Goal: Information Seeking & Learning: Stay updated

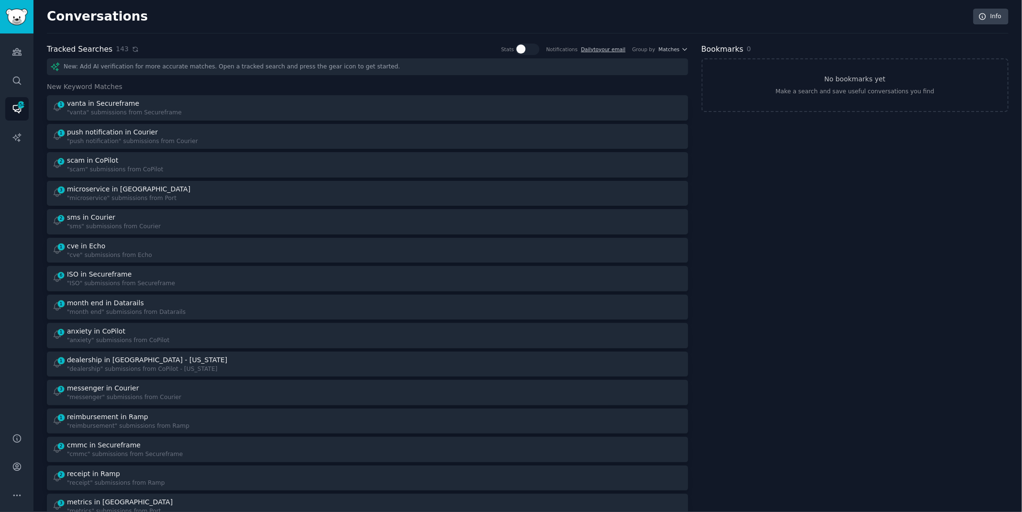
click at [132, 51] on icon at bounding box center [135, 49] width 7 height 7
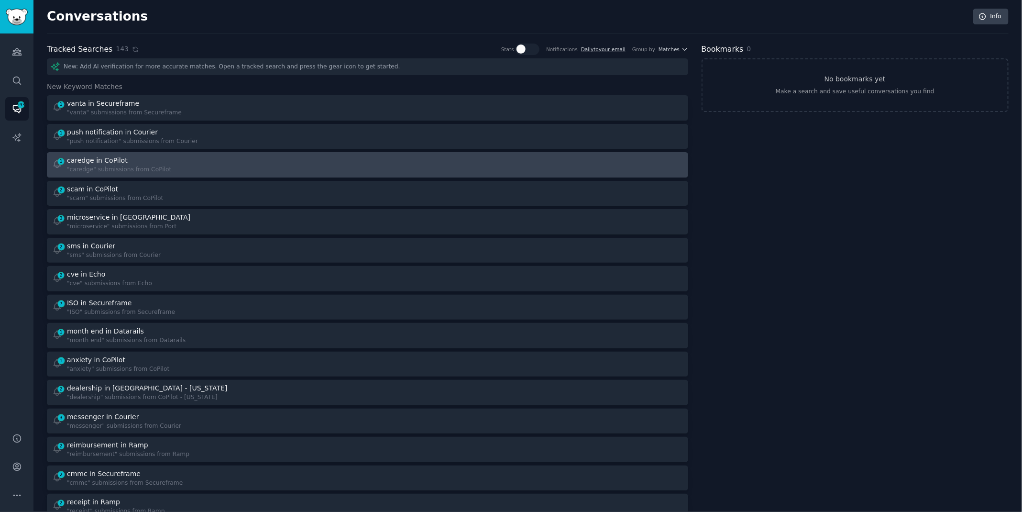
click at [149, 158] on div "caredge in CoPilot" at bounding box center [119, 160] width 104 height 10
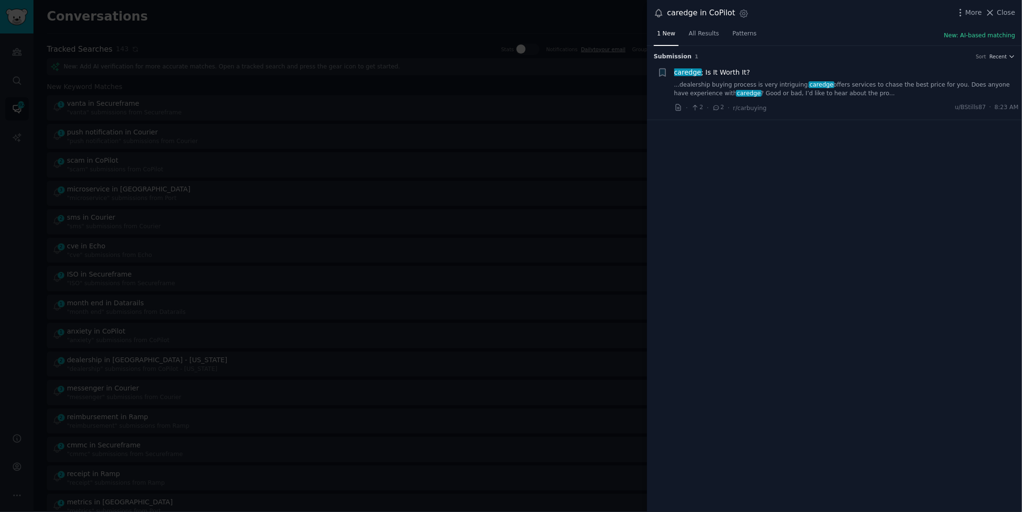
click at [926, 81] on link "...dealership buying process is very intriguing. caredge offers services to cha…" at bounding box center [846, 89] width 345 height 17
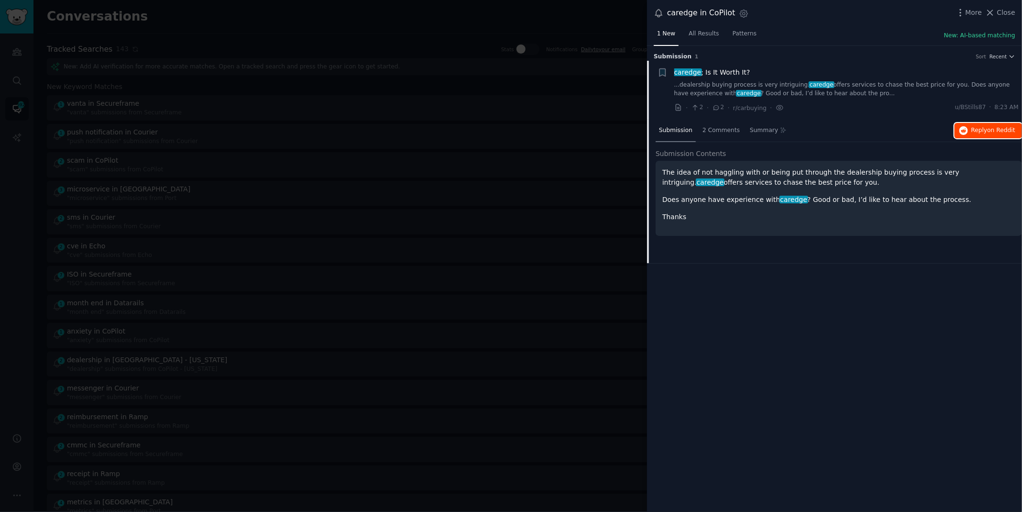
click at [981, 128] on span "Reply on Reddit" at bounding box center [993, 130] width 44 height 9
click at [326, 30] on div at bounding box center [511, 256] width 1022 height 512
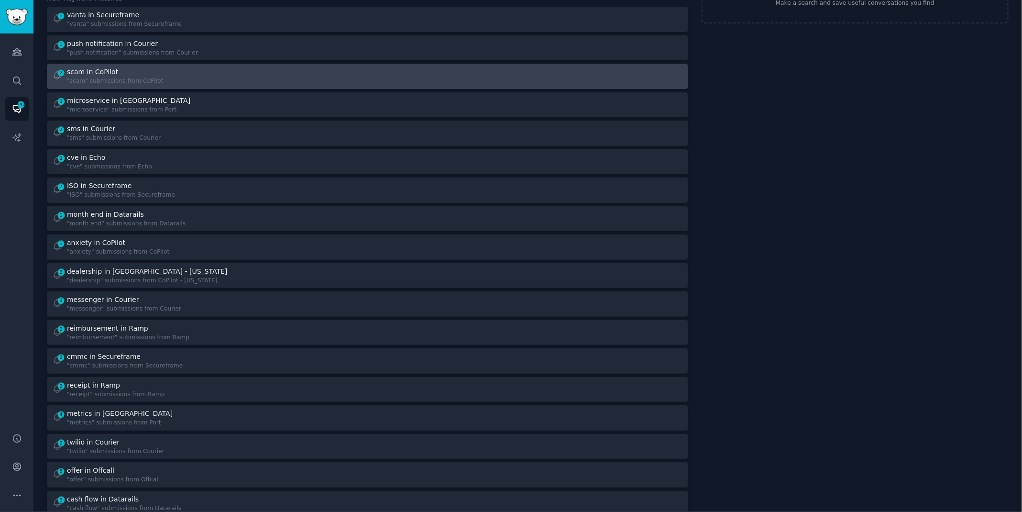
scroll to position [89, 0]
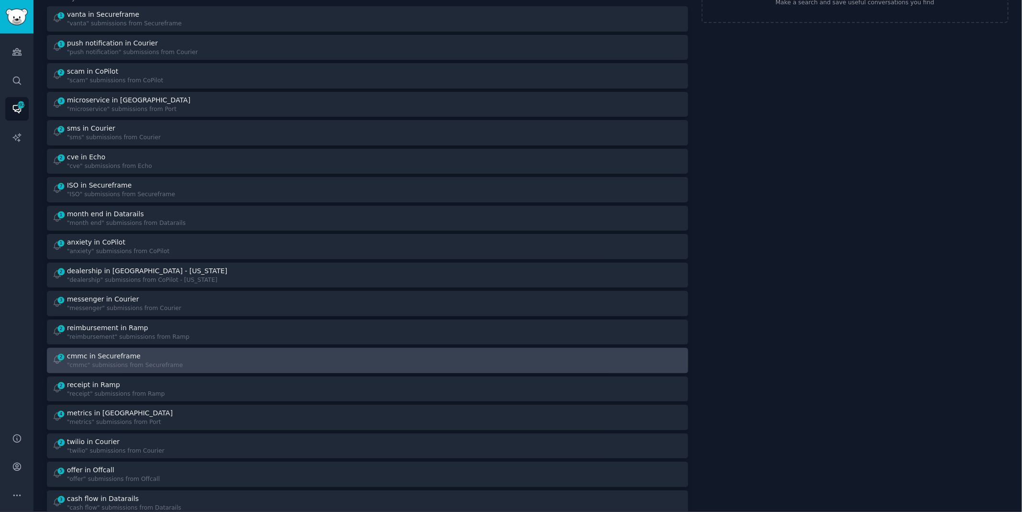
click at [191, 361] on div "2 cmmc in Secureframe "cmmc" submissions from Secureframe" at bounding box center [206, 360] width 309 height 19
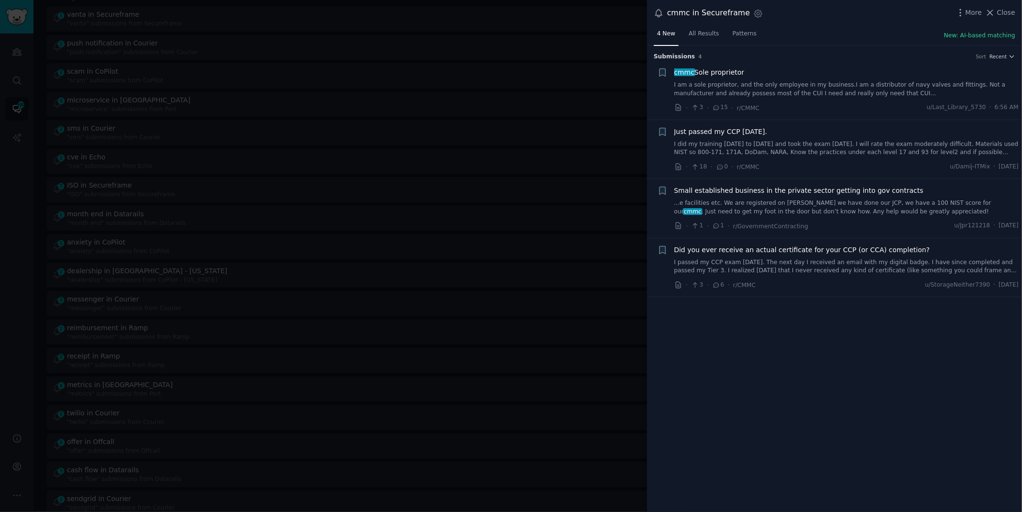
click at [845, 209] on link "...e facilities etc. We are registered on [PERSON_NAME] we have done our JCP, w…" at bounding box center [846, 207] width 345 height 17
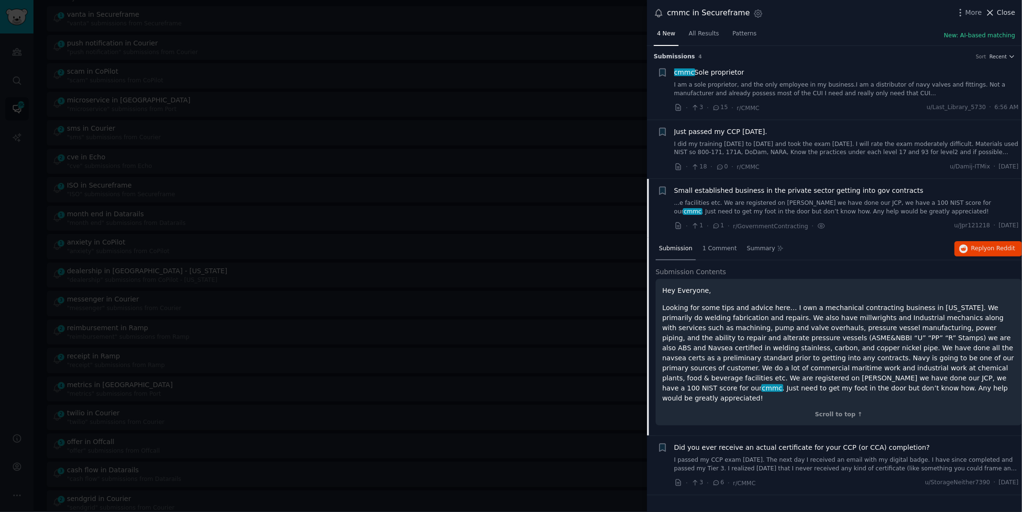
click at [997, 9] on button "Close" at bounding box center [1000, 13] width 30 height 10
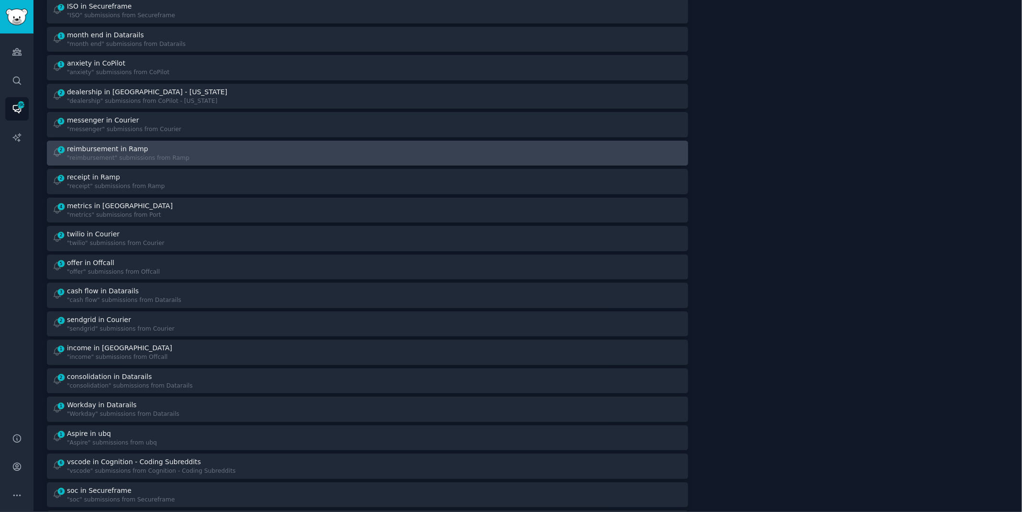
scroll to position [297, 0]
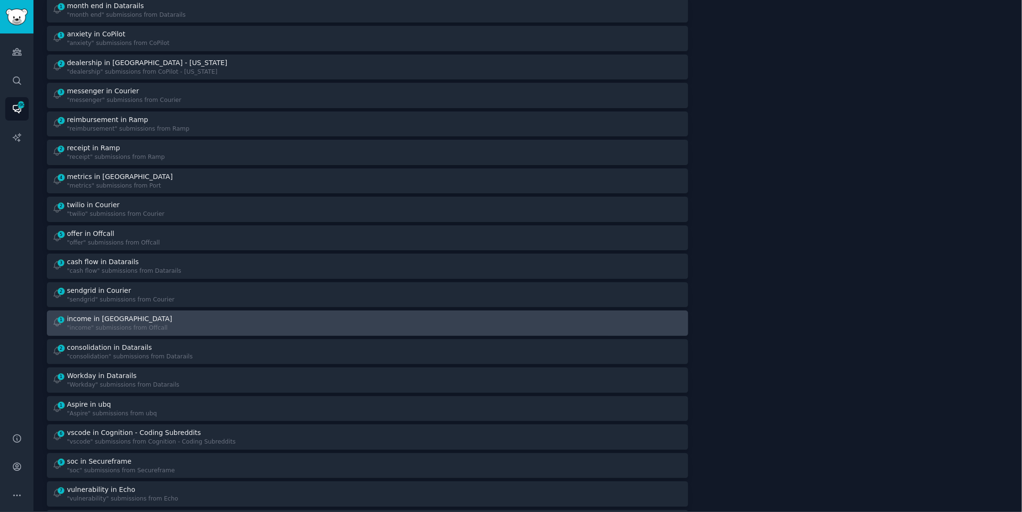
click at [329, 323] on div "1 income in Offcall "income" submissions from Offcall" at bounding box center [206, 323] width 309 height 19
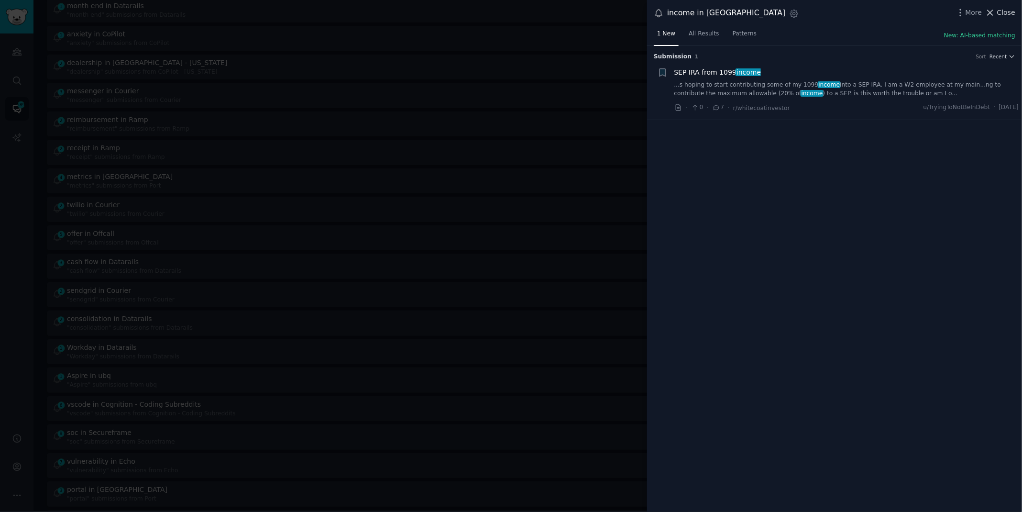
click at [1013, 11] on span "Close" at bounding box center [1006, 13] width 18 height 10
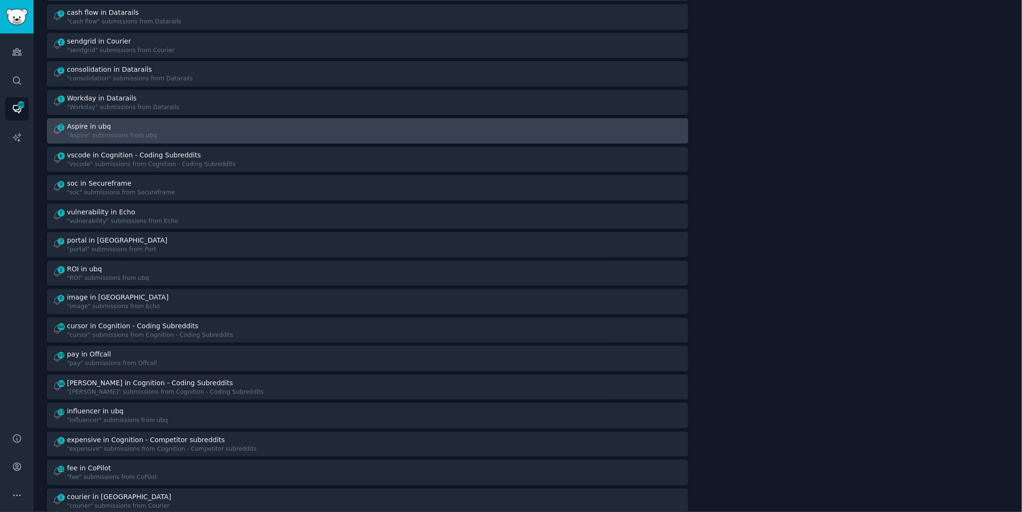
scroll to position [613, 0]
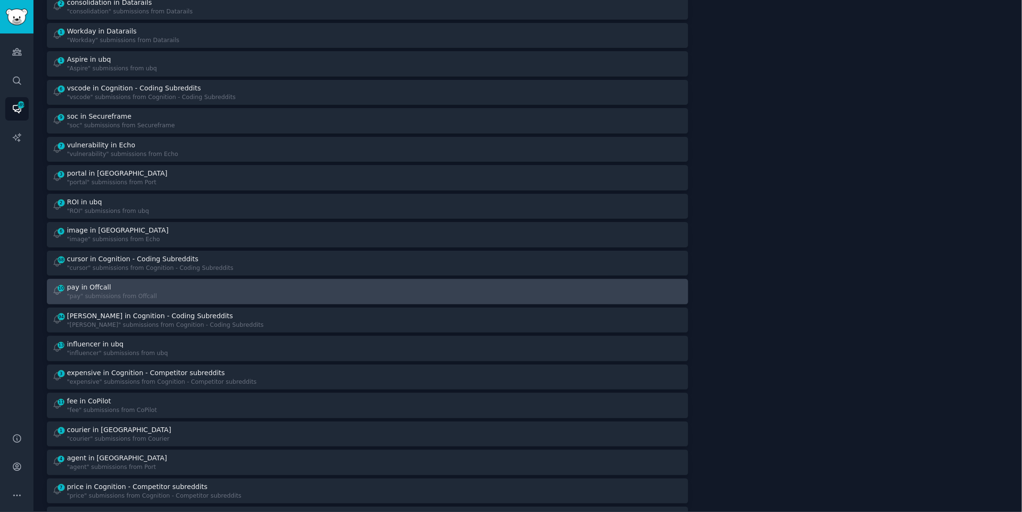
click at [278, 293] on div "10 pay in Offcall "pay" submissions from Offcall" at bounding box center [206, 291] width 309 height 19
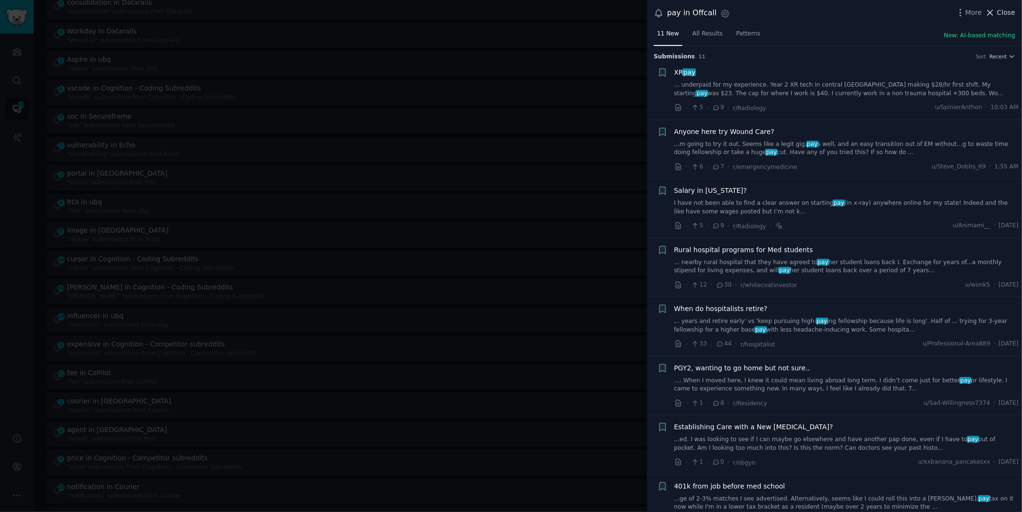
click at [999, 13] on span "Close" at bounding box center [1006, 13] width 18 height 10
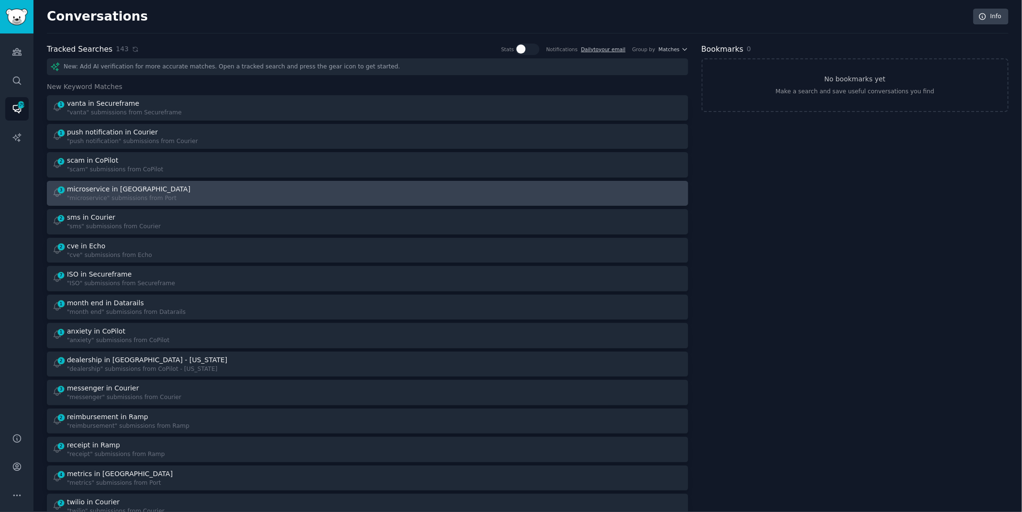
click at [204, 188] on div "3 microservice in Port "microservice" submissions from [GEOGRAPHIC_DATA]" at bounding box center [206, 193] width 309 height 19
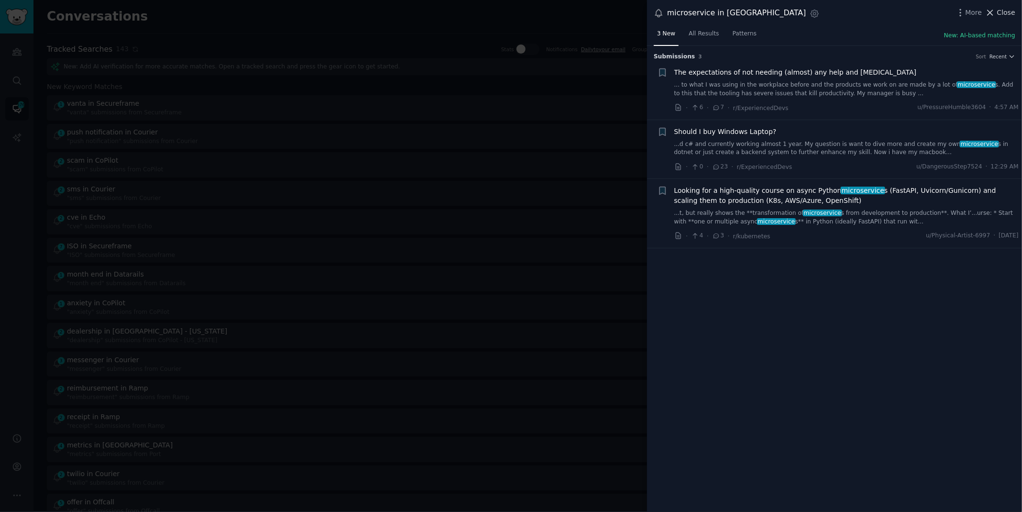
click at [994, 9] on icon at bounding box center [990, 13] width 10 height 10
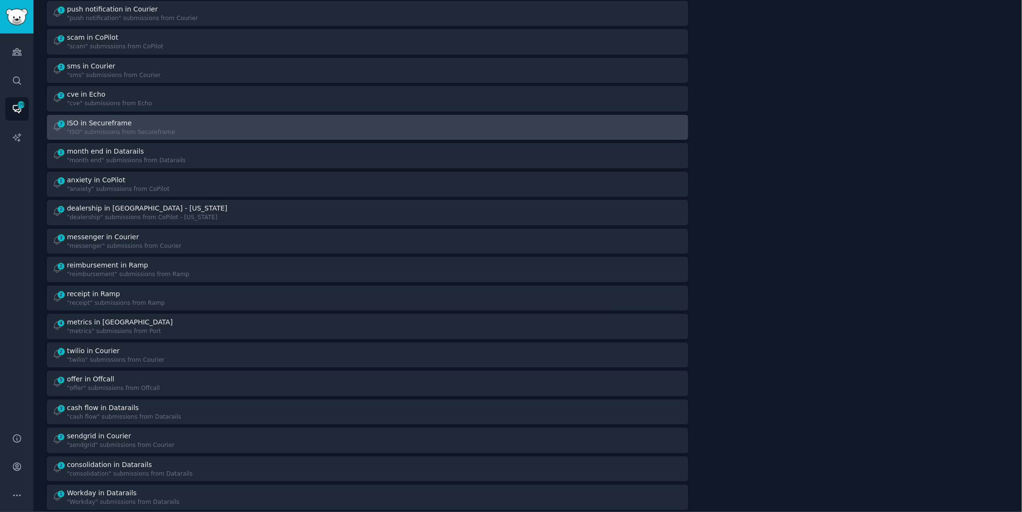
scroll to position [137, 0]
